Goal: Check status: Check status

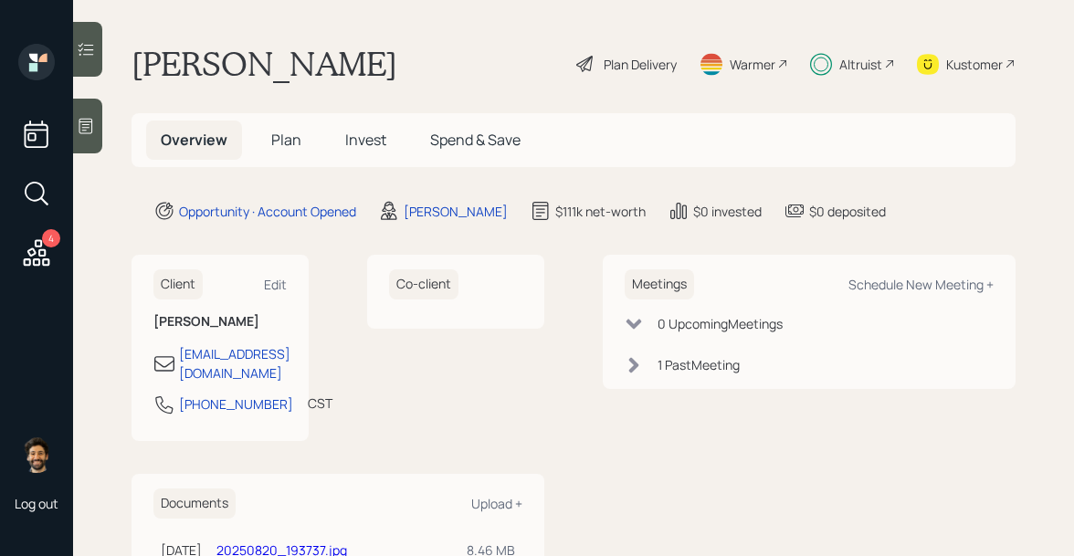
click at [359, 138] on span "Invest" at bounding box center [365, 140] width 41 height 20
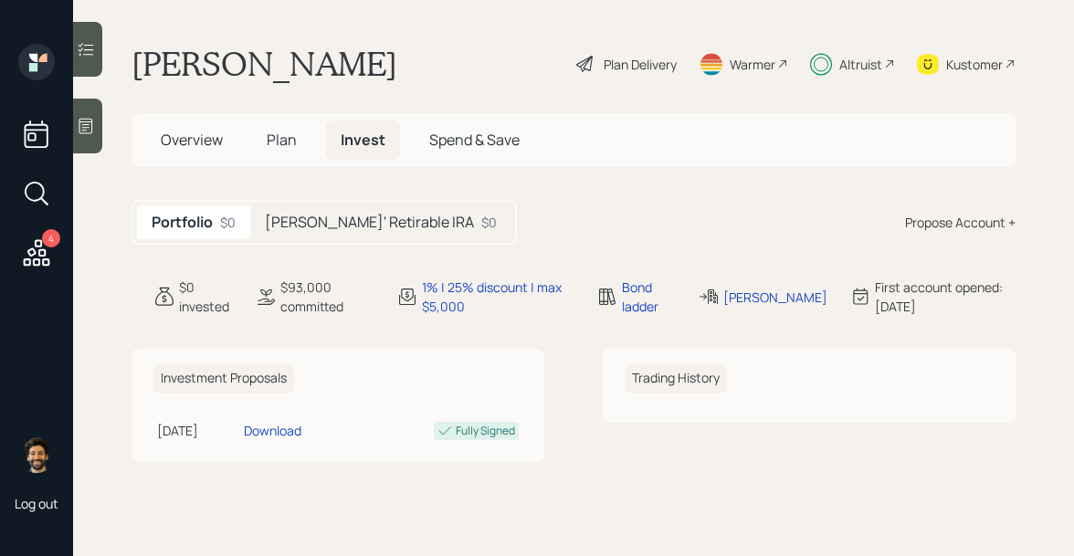
click at [366, 228] on h5 "[PERSON_NAME]' Retirable IRA" at bounding box center [369, 222] width 209 height 17
